Goal: Transaction & Acquisition: Purchase product/service

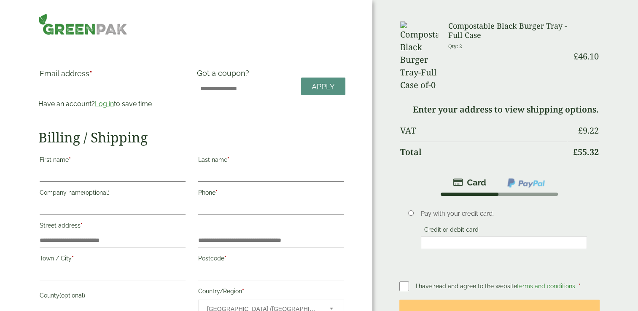
click at [462, 237] on div at bounding box center [504, 243] width 166 height 13
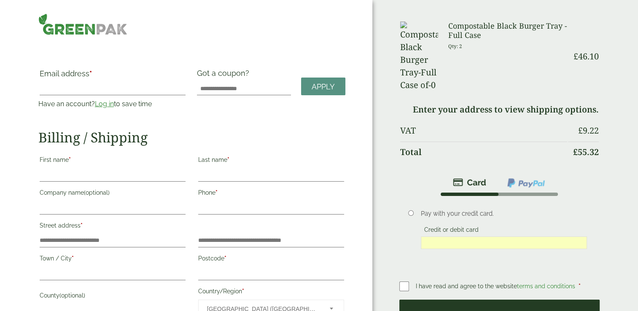
click at [504, 300] on button "Place order" at bounding box center [499, 313] width 201 height 27
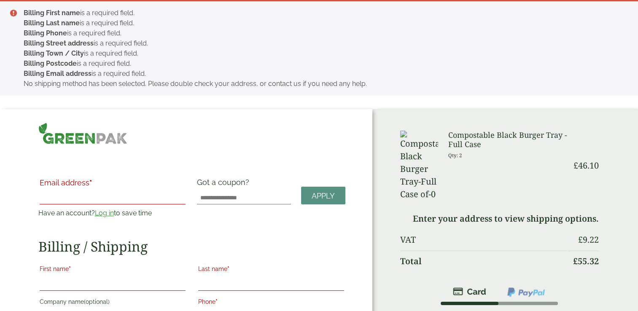
click at [90, 129] on img at bounding box center [82, 134] width 89 height 22
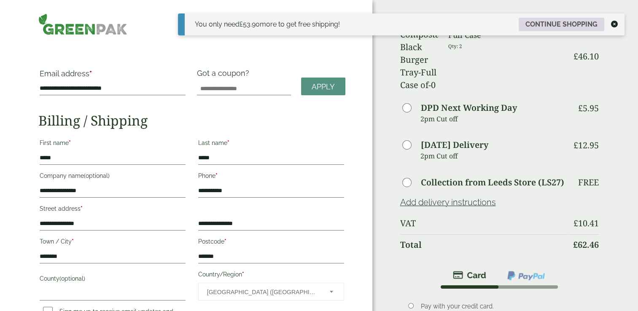
click at [582, 25] on link "Continue shopping" at bounding box center [562, 24] width 86 height 13
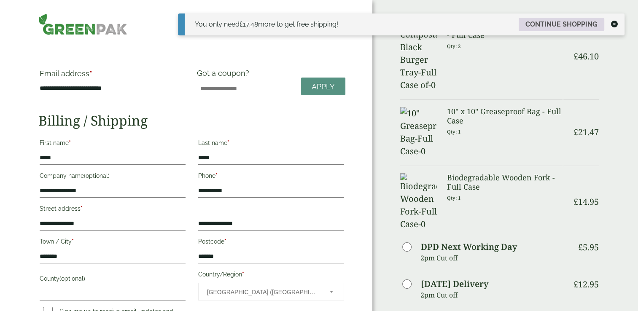
click at [580, 26] on link "Continue shopping" at bounding box center [562, 24] width 86 height 13
click at [551, 23] on link "Continue shopping" at bounding box center [562, 24] width 86 height 13
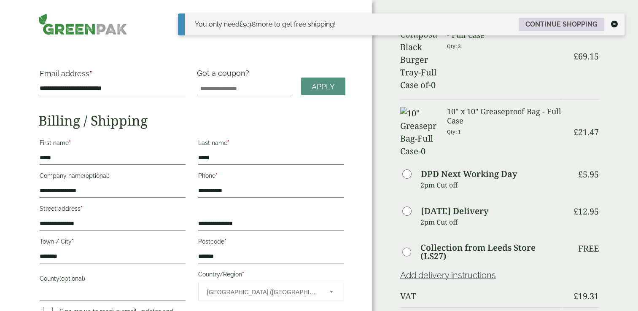
click at [560, 22] on link "Continue shopping" at bounding box center [562, 24] width 86 height 13
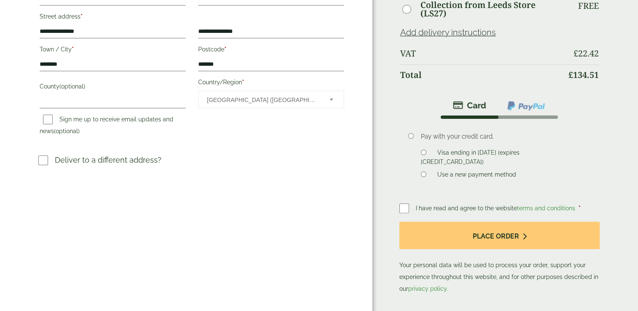
scroll to position [195, 0]
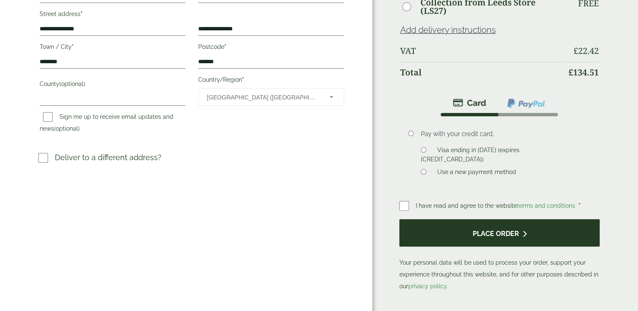
click at [515, 238] on button "Place order" at bounding box center [499, 232] width 201 height 27
